Goal: Information Seeking & Learning: Find specific fact

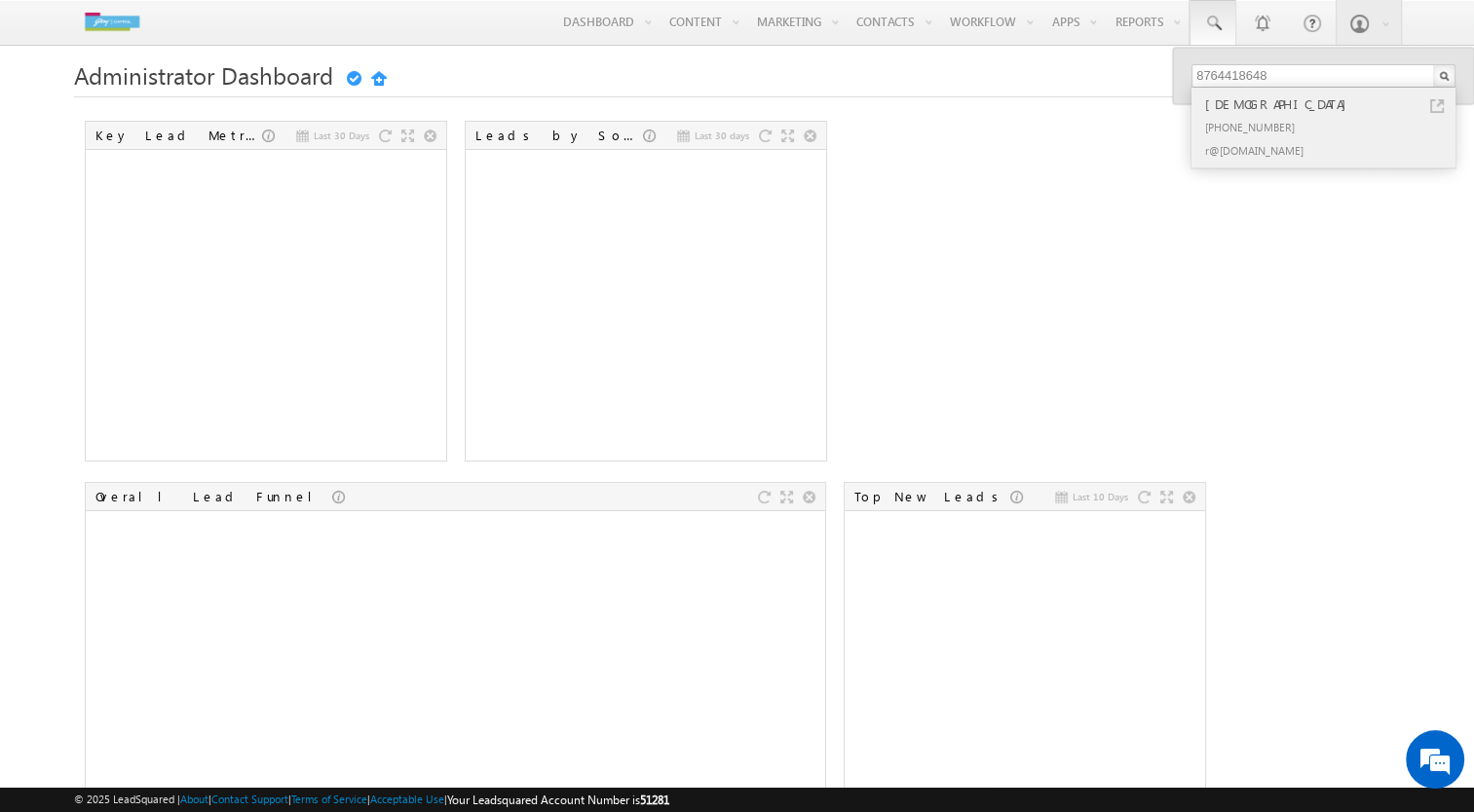
type input "8764418648"
click at [1274, 137] on div "[PHONE_NUMBER]" at bounding box center [1331, 127] width 261 height 23
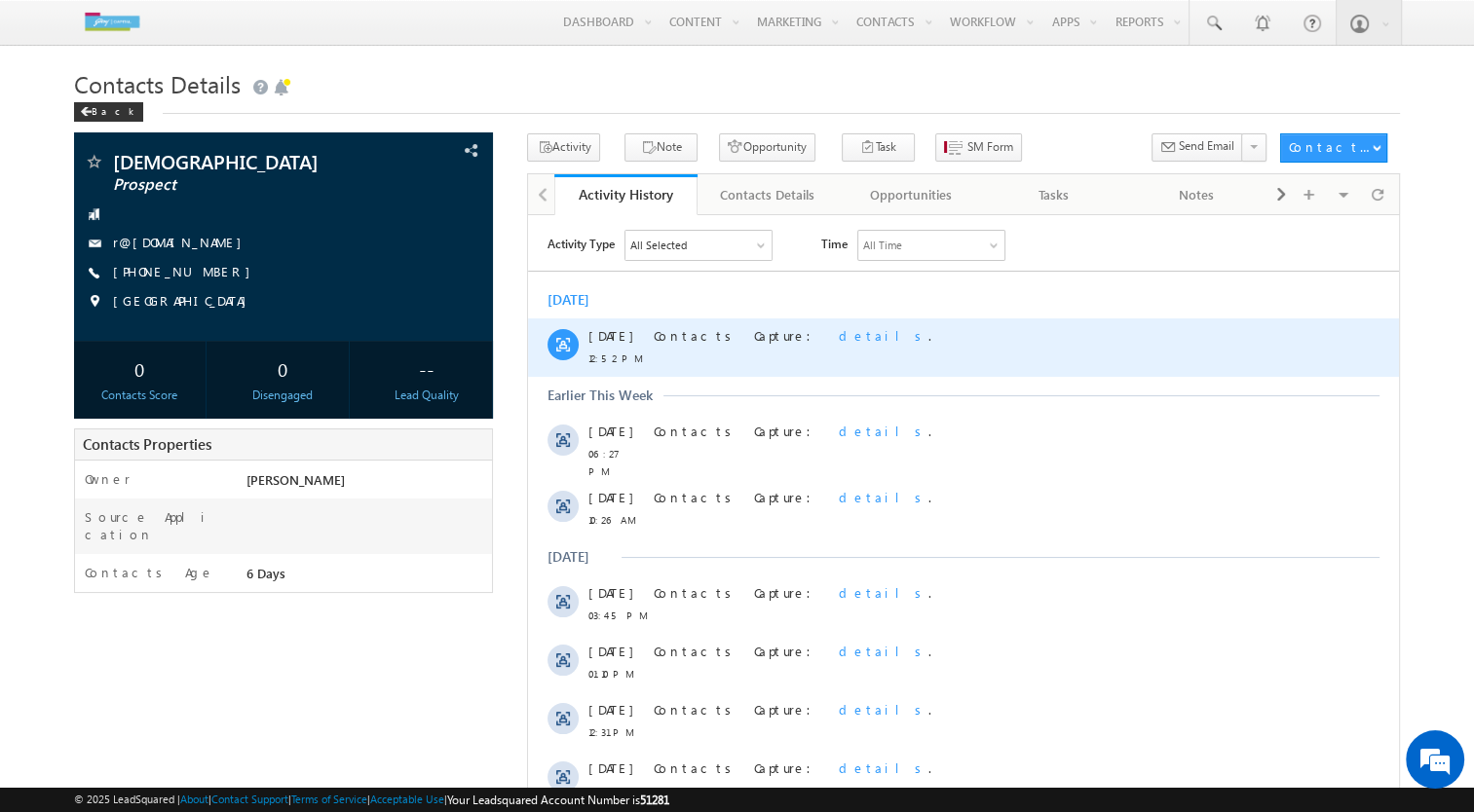
click at [839, 332] on span "details" at bounding box center [883, 334] width 90 height 17
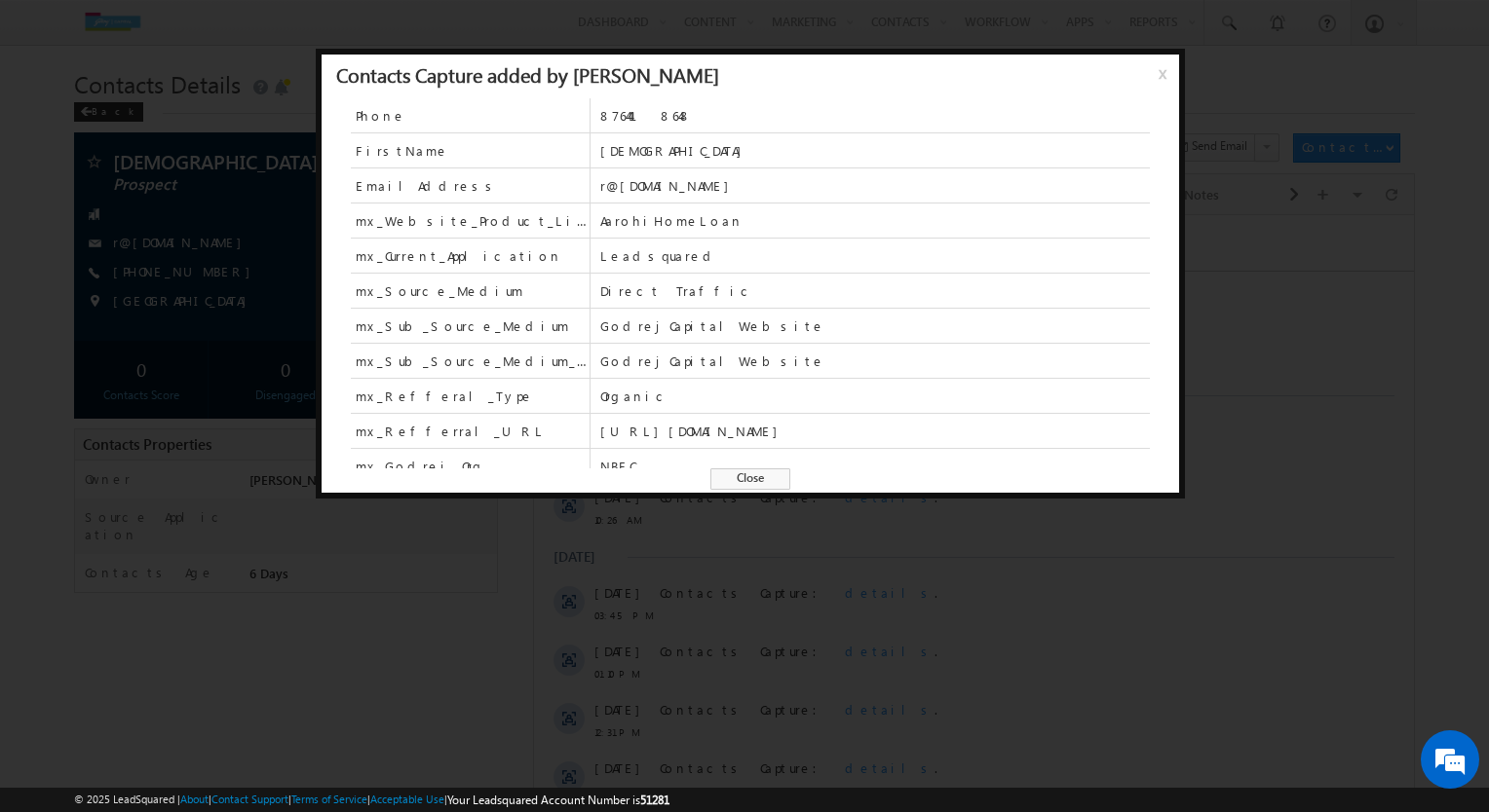
click at [636, 221] on span "AarohiHomeLoan" at bounding box center [875, 222] width 550 height 18
click at [636, 223] on span "AarohiHomeLoan" at bounding box center [875, 222] width 550 height 18
click at [641, 273] on span "Direct Traffic" at bounding box center [875, 290] width 550 height 34
click at [737, 476] on span "Close" at bounding box center [750, 479] width 80 height 21
